Goal: Find specific page/section

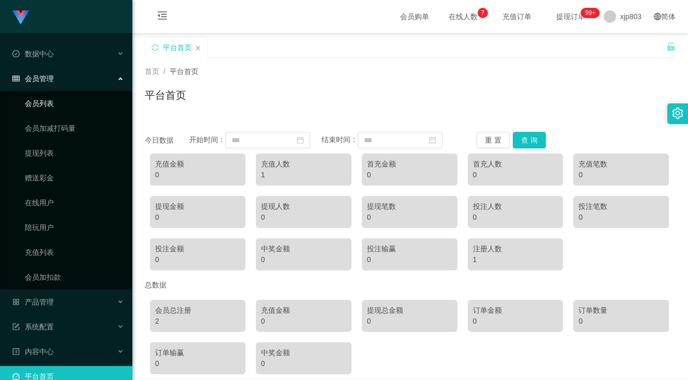
click at [63, 101] on link "会员列表" at bounding box center [74, 103] width 99 height 21
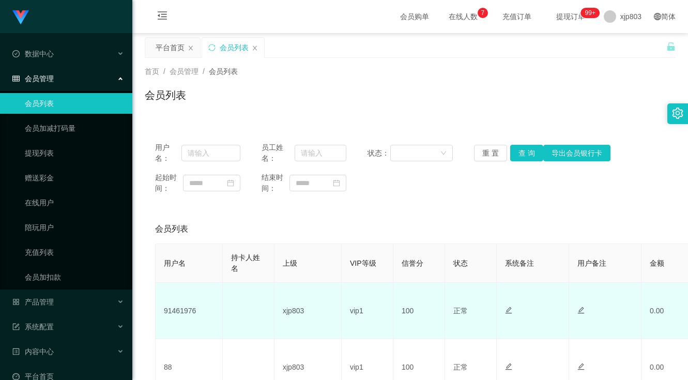
click at [179, 311] on td "91461976" at bounding box center [189, 311] width 67 height 56
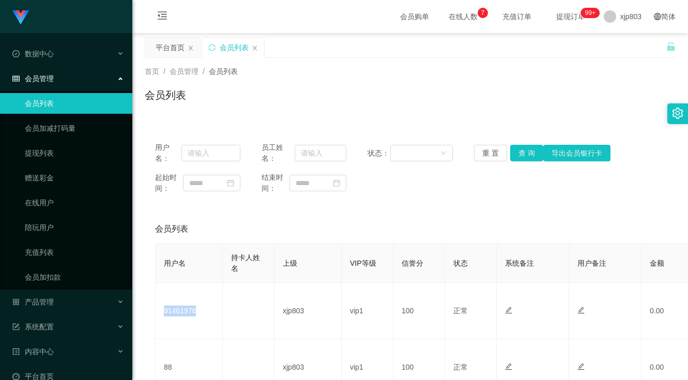
copy td "91461976"
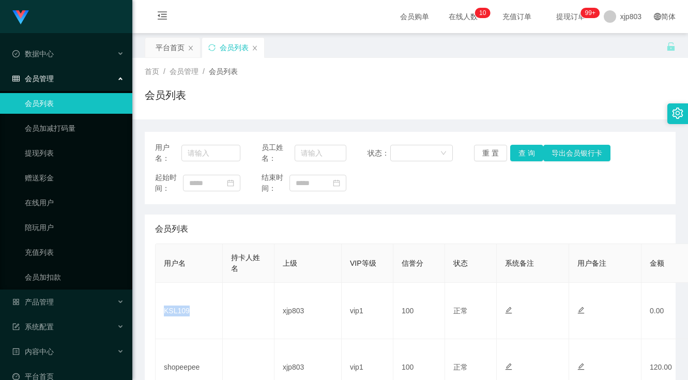
scroll to position [103, 0]
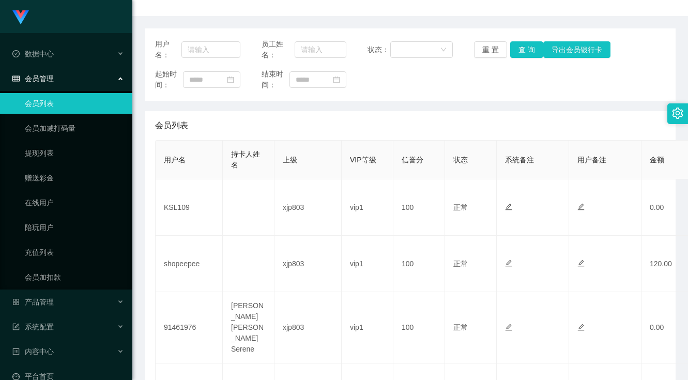
click at [209, 123] on div "会员列表" at bounding box center [410, 125] width 510 height 29
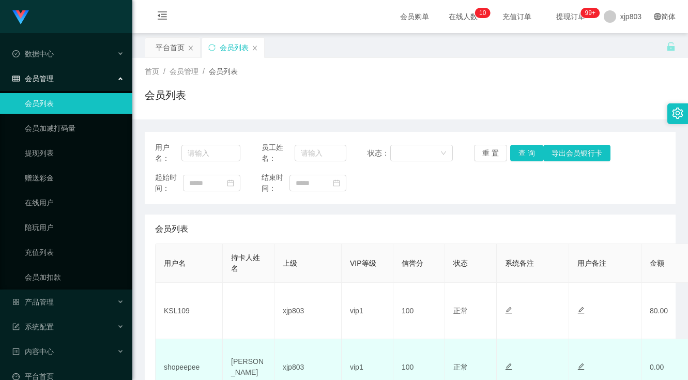
scroll to position [155, 0]
